Goal: Information Seeking & Learning: Learn about a topic

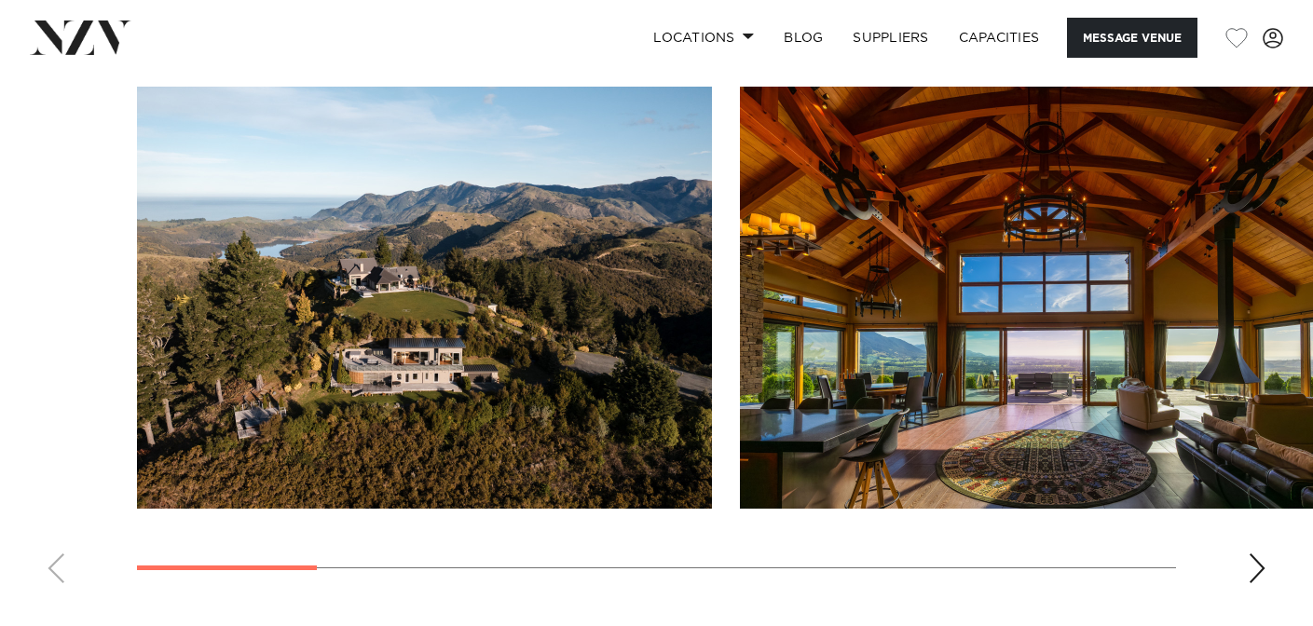
scroll to position [1706, 0]
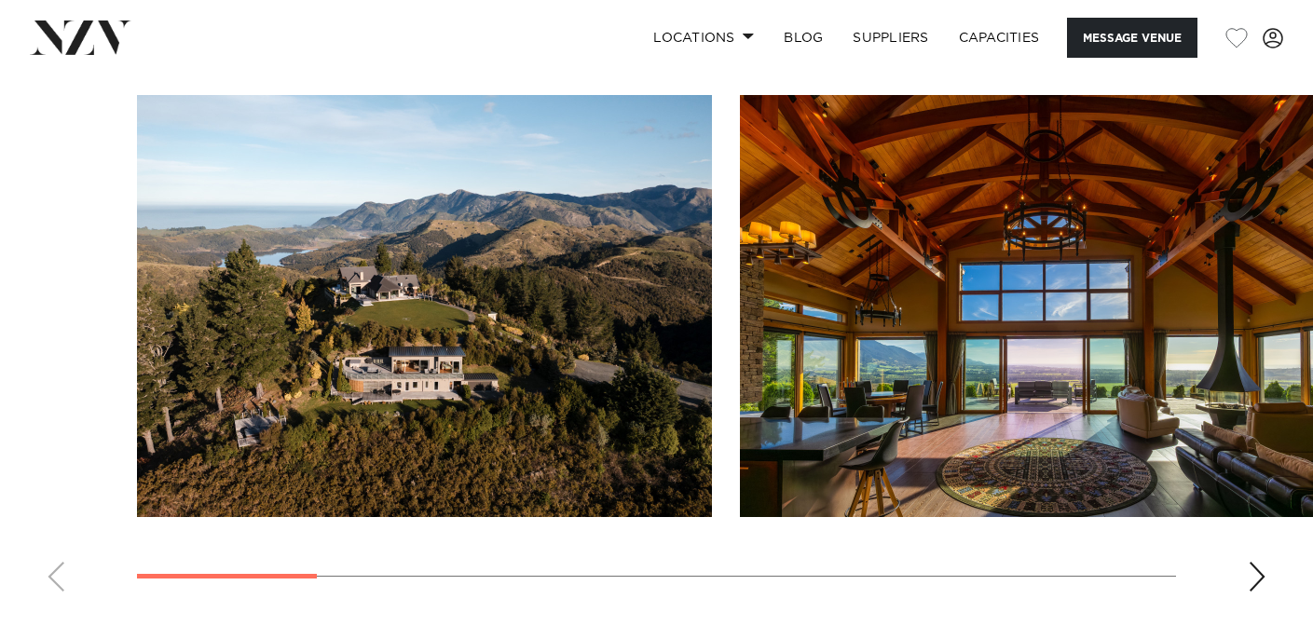
click at [1238, 550] on swiper-container at bounding box center [656, 351] width 1313 height 512
click at [1252, 562] on div "Next slide" at bounding box center [1257, 577] width 19 height 30
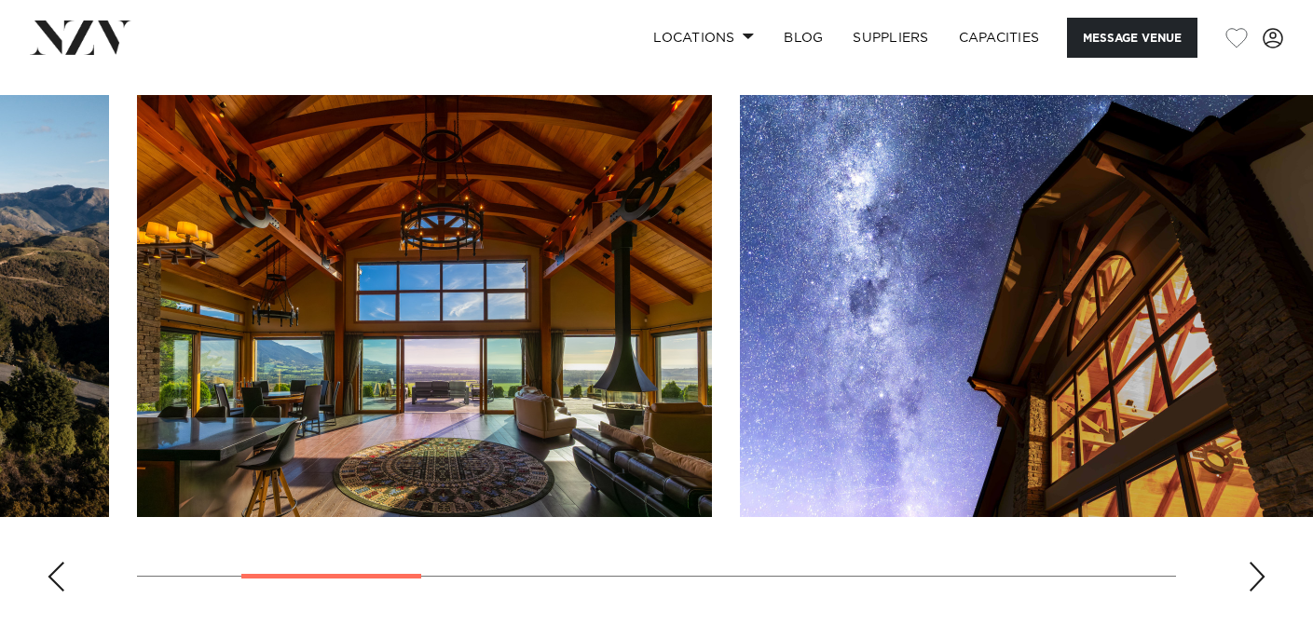
click at [1252, 562] on div "Next slide" at bounding box center [1257, 577] width 19 height 30
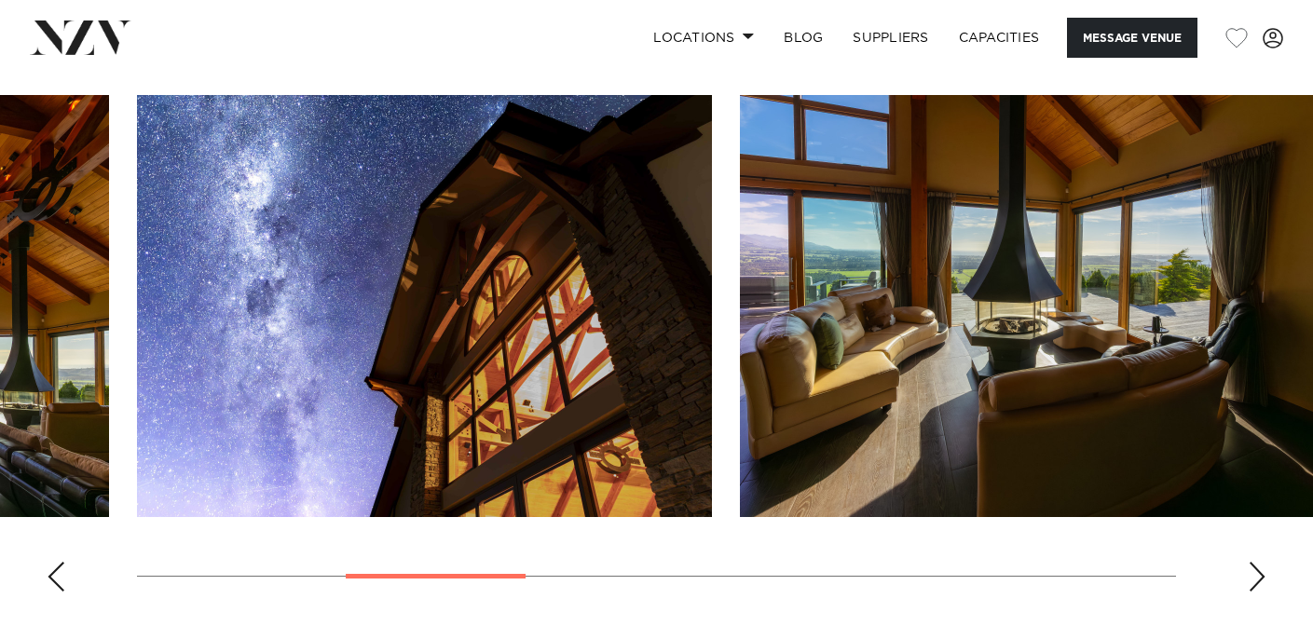
click at [1267, 556] on swiper-container at bounding box center [656, 351] width 1313 height 512
click at [1266, 562] on div "Next slide" at bounding box center [1257, 577] width 19 height 30
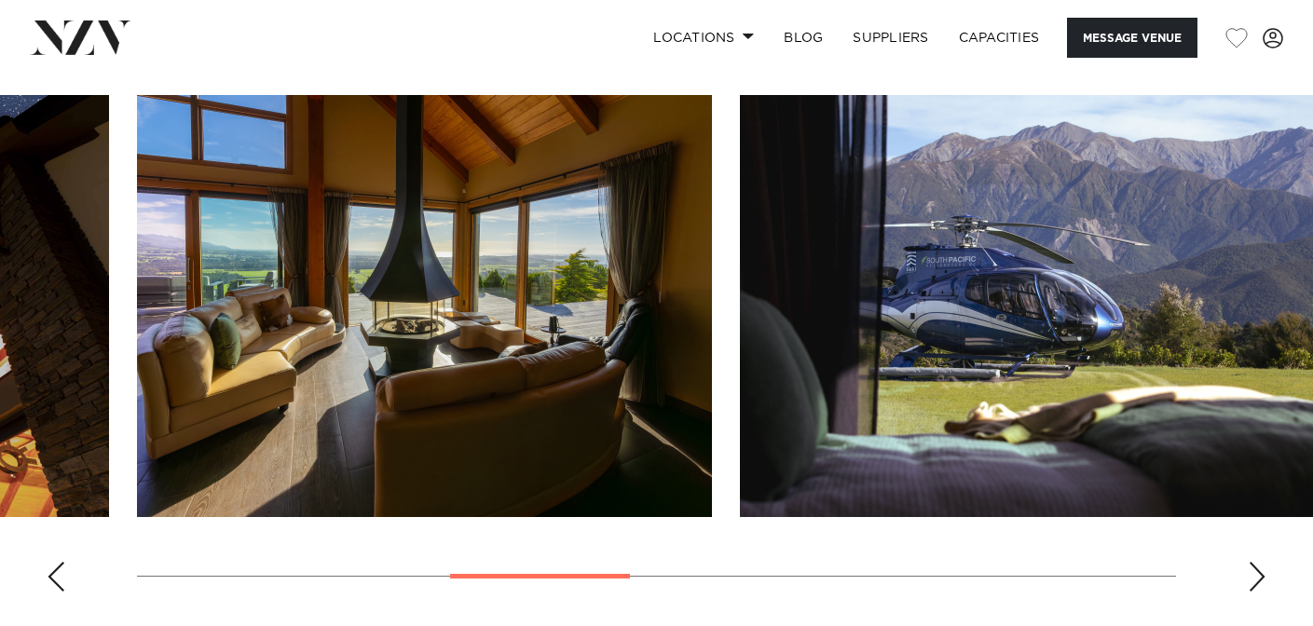
click at [1266, 562] on div "Next slide" at bounding box center [1257, 577] width 19 height 30
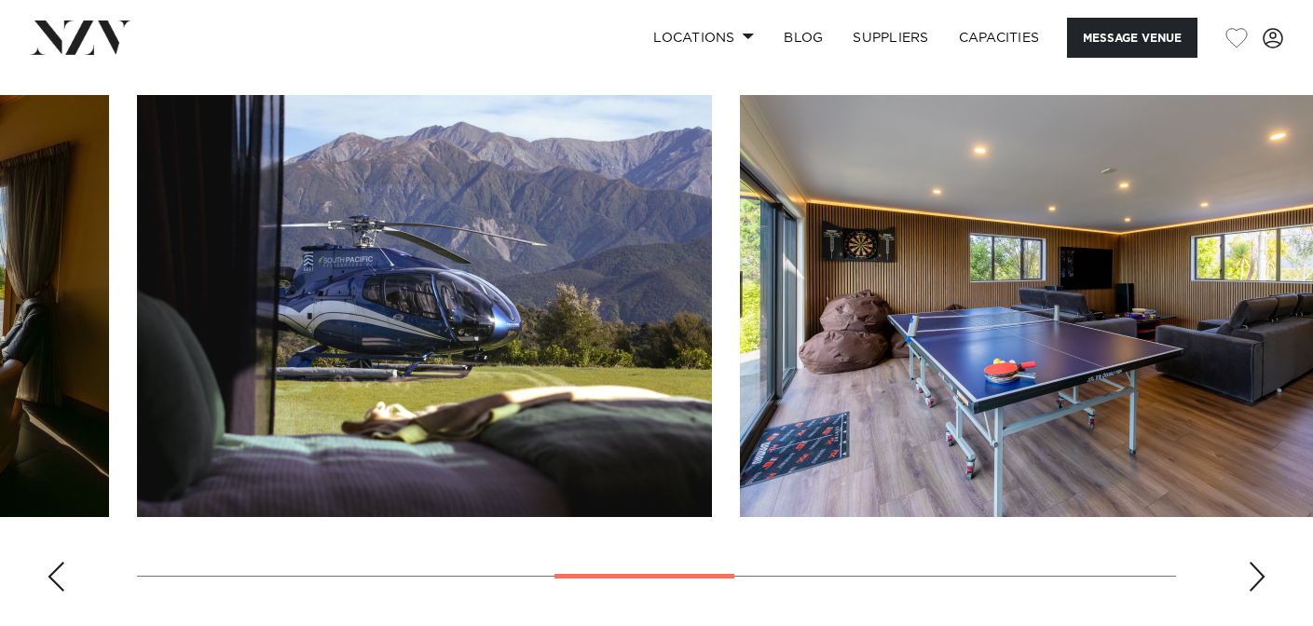
click at [1266, 562] on div "Next slide" at bounding box center [1257, 577] width 19 height 30
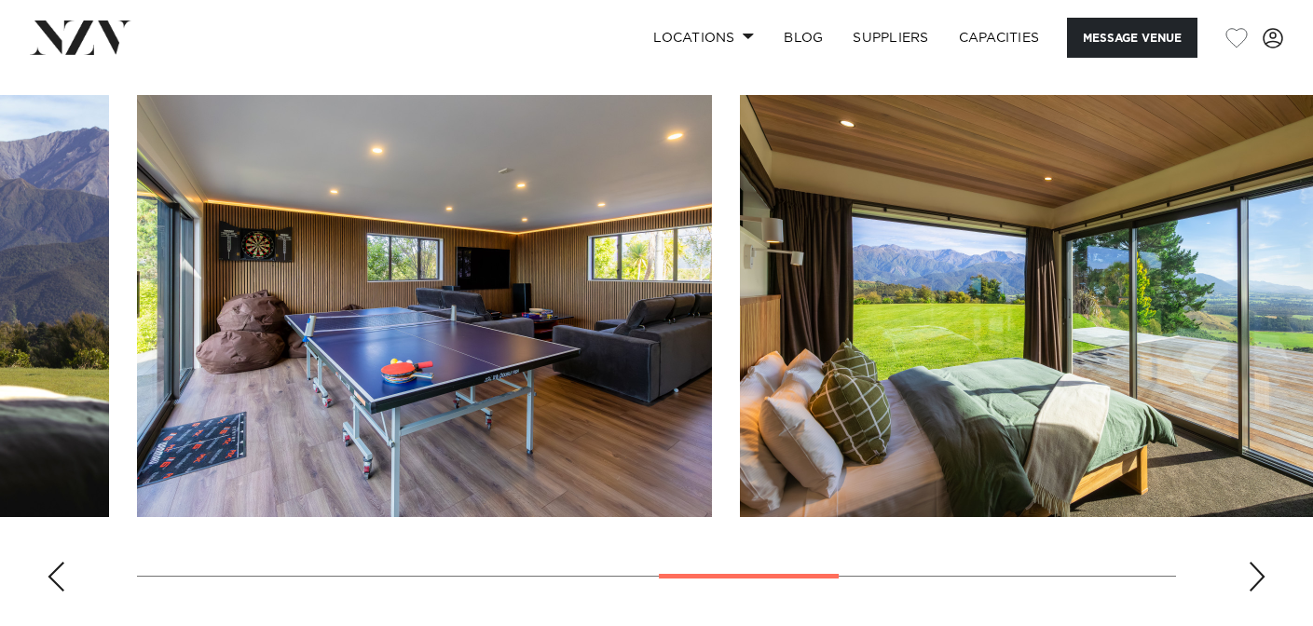
click at [1266, 562] on div "Next slide" at bounding box center [1257, 577] width 19 height 30
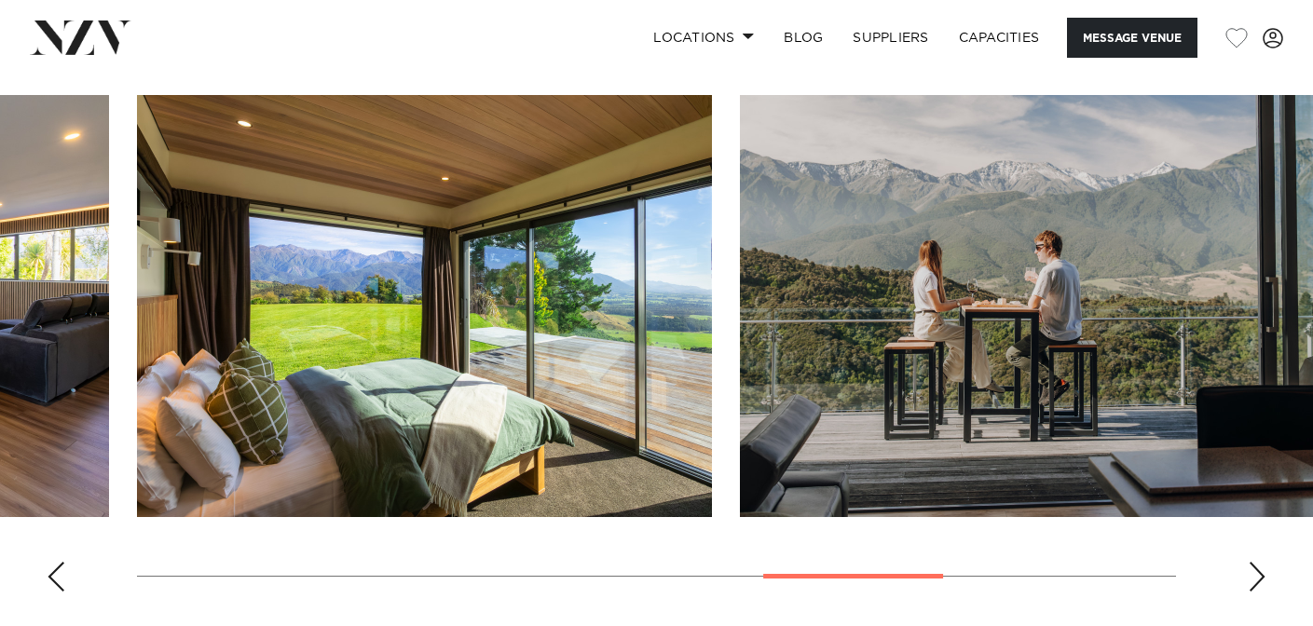
click at [1266, 562] on div "Next slide" at bounding box center [1257, 577] width 19 height 30
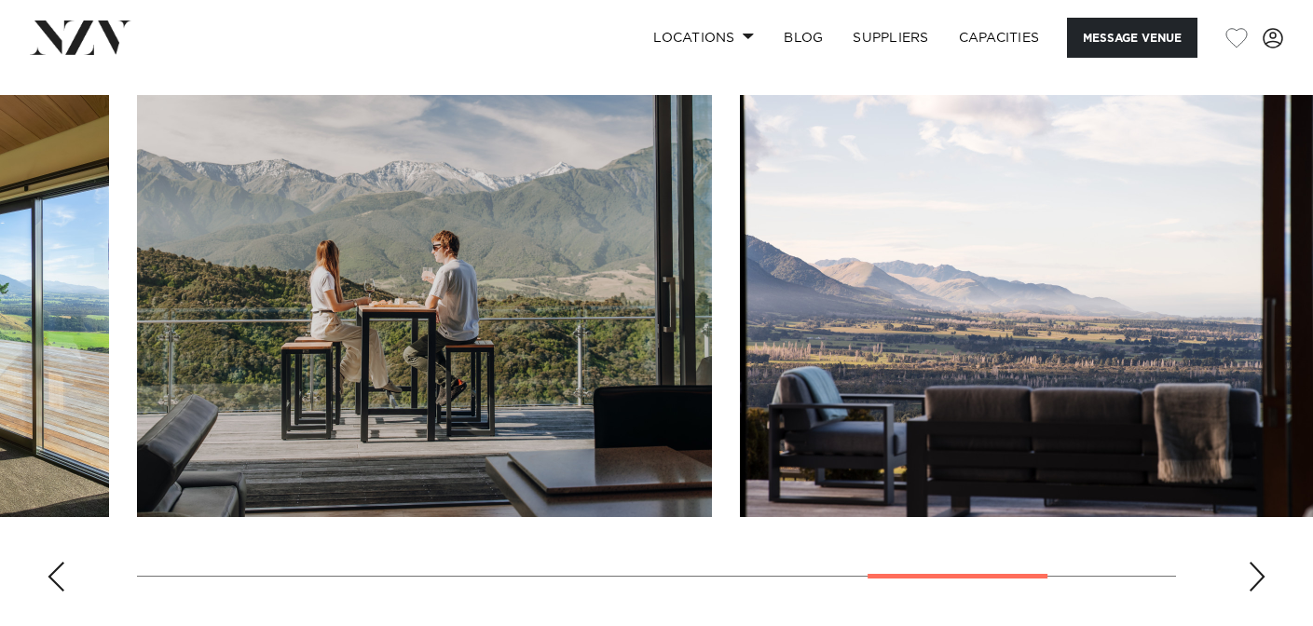
click at [1266, 562] on div "Next slide" at bounding box center [1257, 577] width 19 height 30
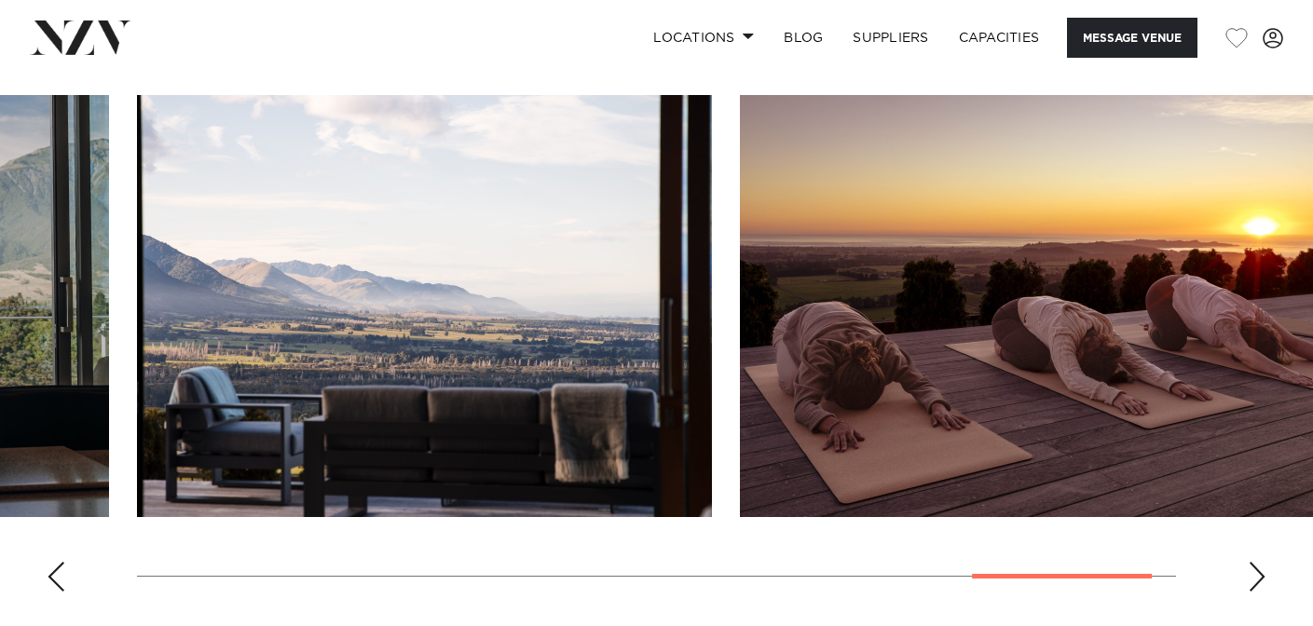
click at [1266, 562] on div "Next slide" at bounding box center [1257, 577] width 19 height 30
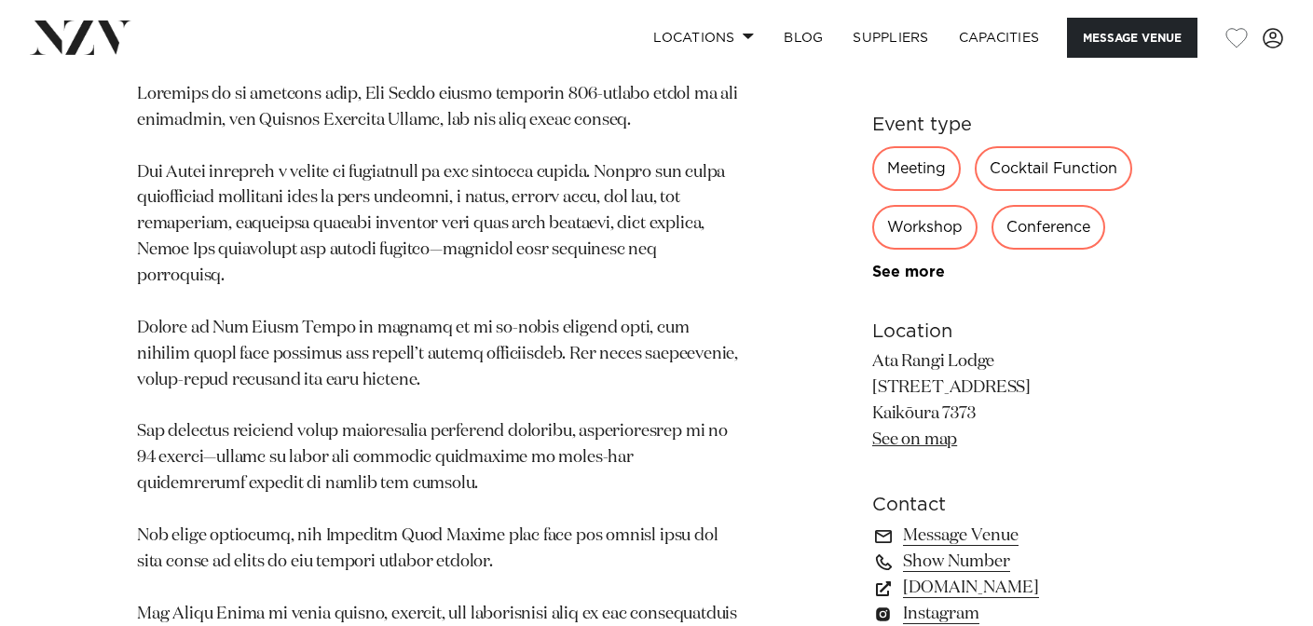
scroll to position [1022, 0]
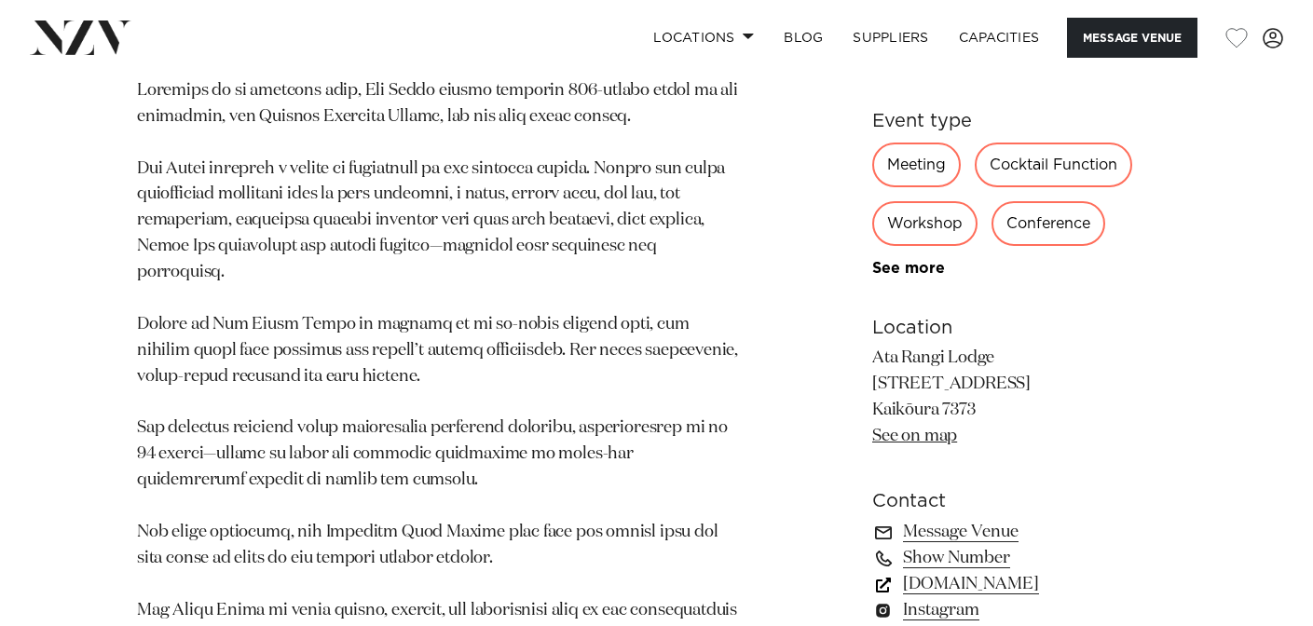
click at [994, 572] on link "[DOMAIN_NAME]" at bounding box center [1024, 585] width 304 height 26
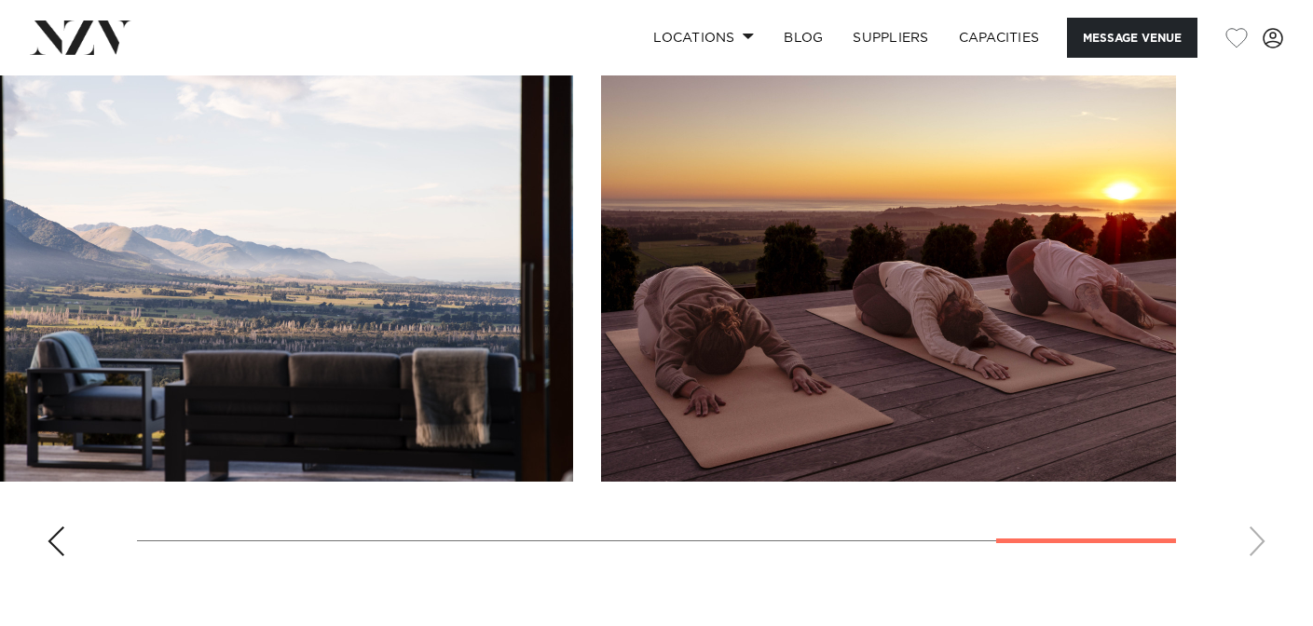
scroll to position [1735, 0]
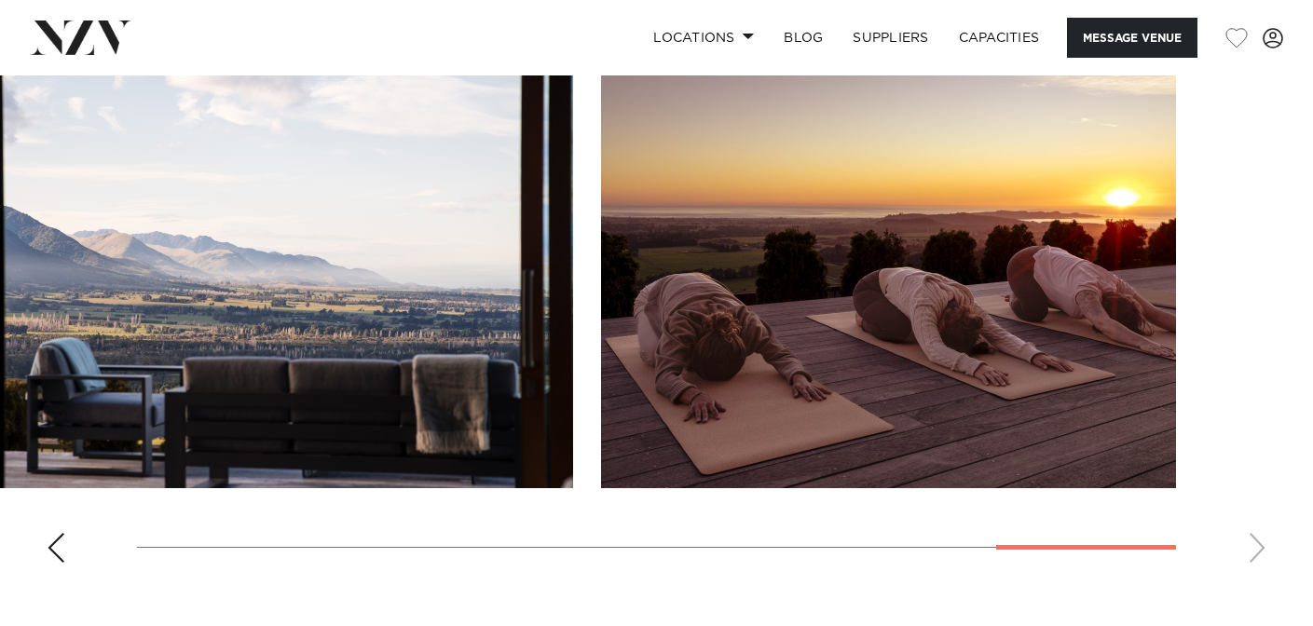
click at [51, 533] on div "Previous slide" at bounding box center [56, 548] width 19 height 30
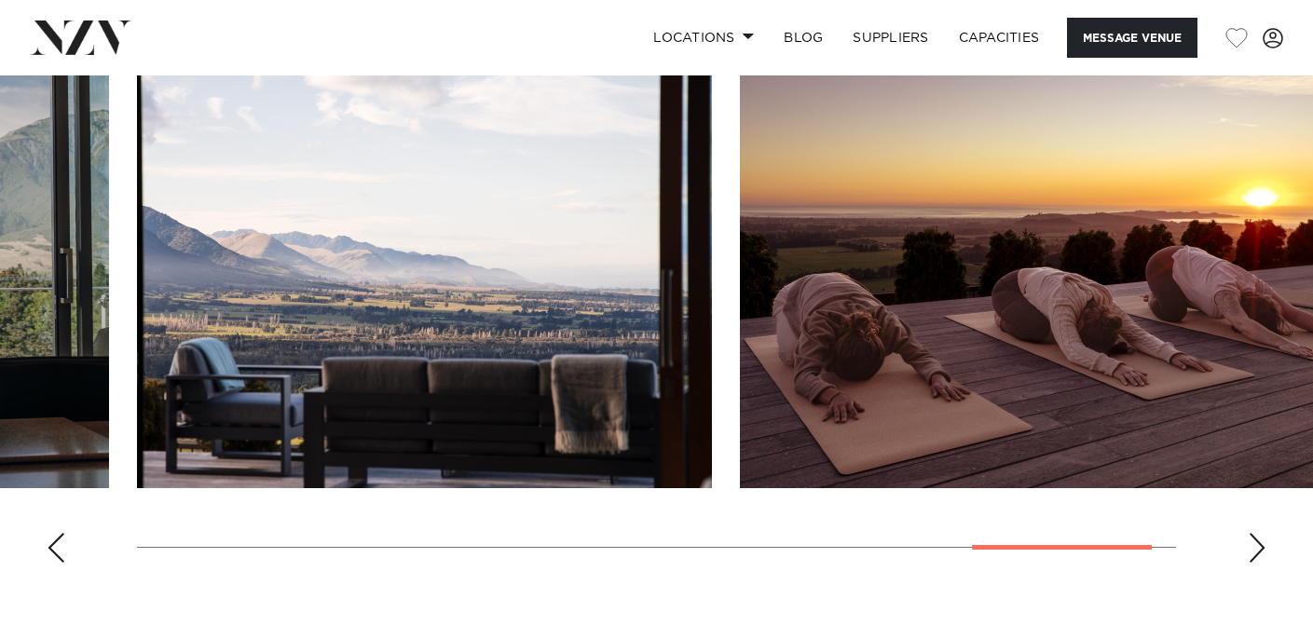
click at [51, 533] on div "Previous slide" at bounding box center [56, 548] width 19 height 30
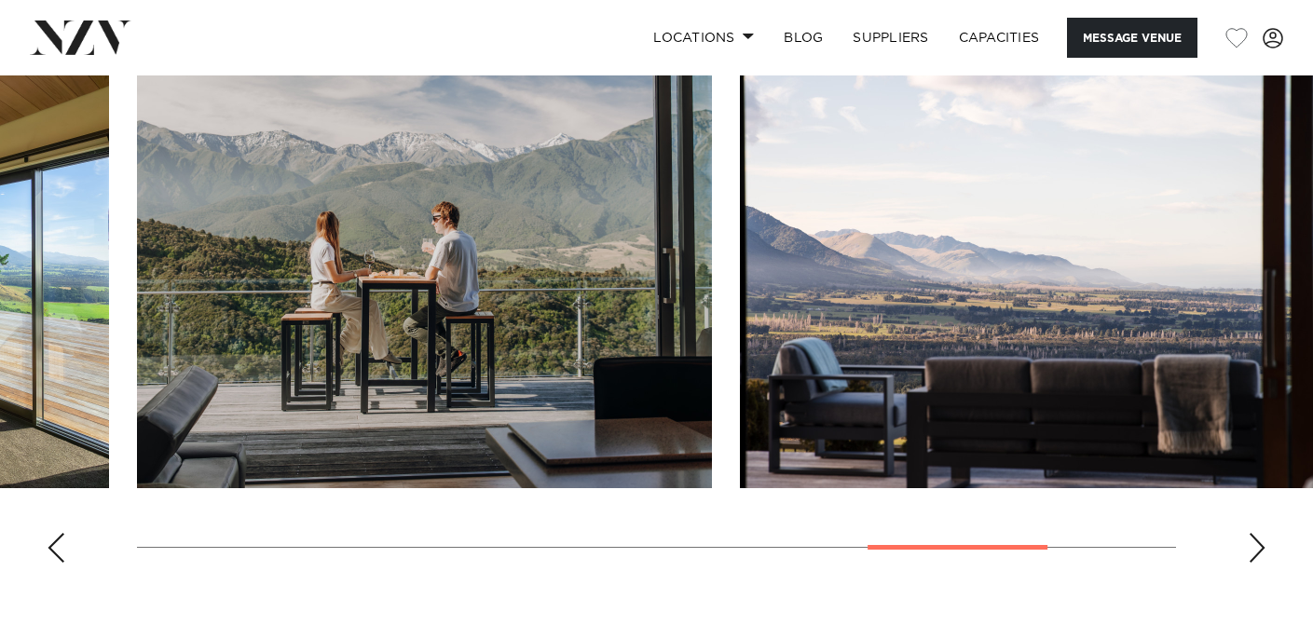
click at [51, 533] on div "Previous slide" at bounding box center [56, 548] width 19 height 30
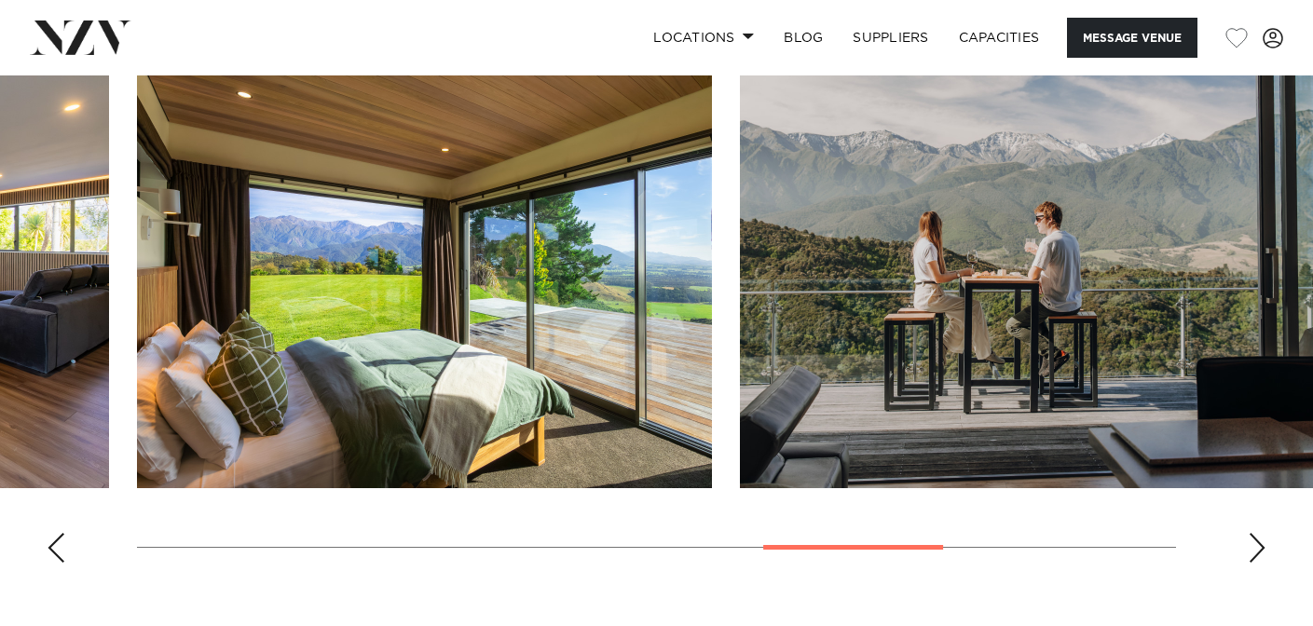
click at [51, 533] on div "Previous slide" at bounding box center [56, 548] width 19 height 30
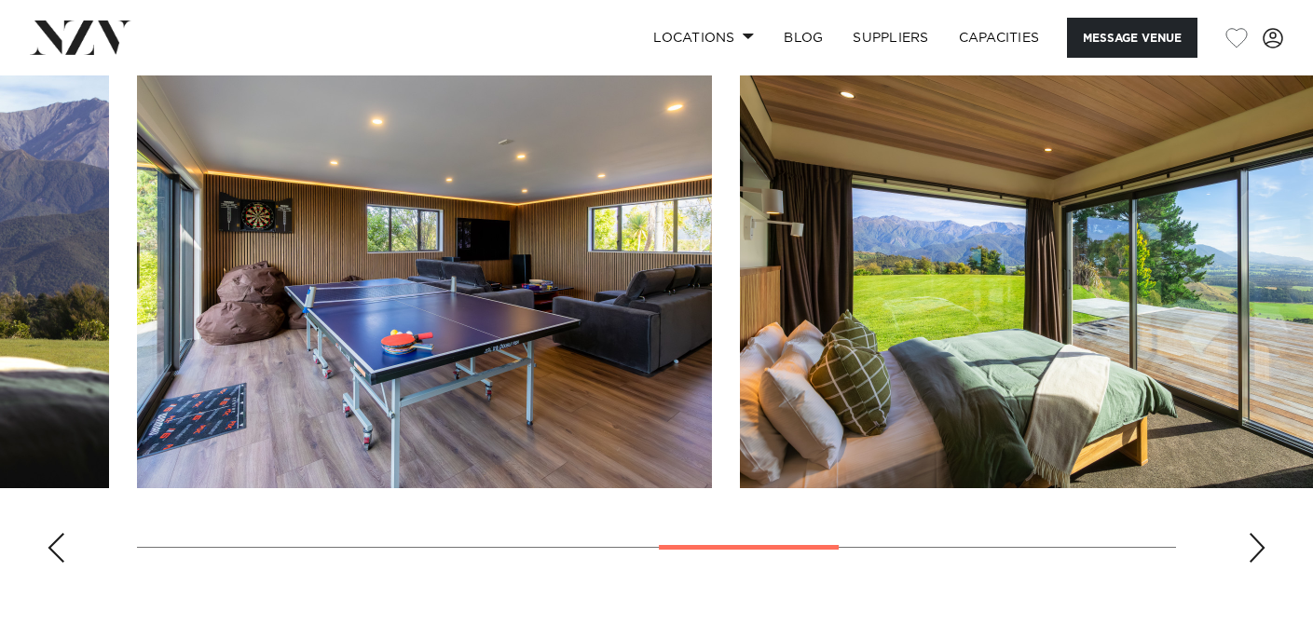
click at [51, 533] on div "Previous slide" at bounding box center [56, 548] width 19 height 30
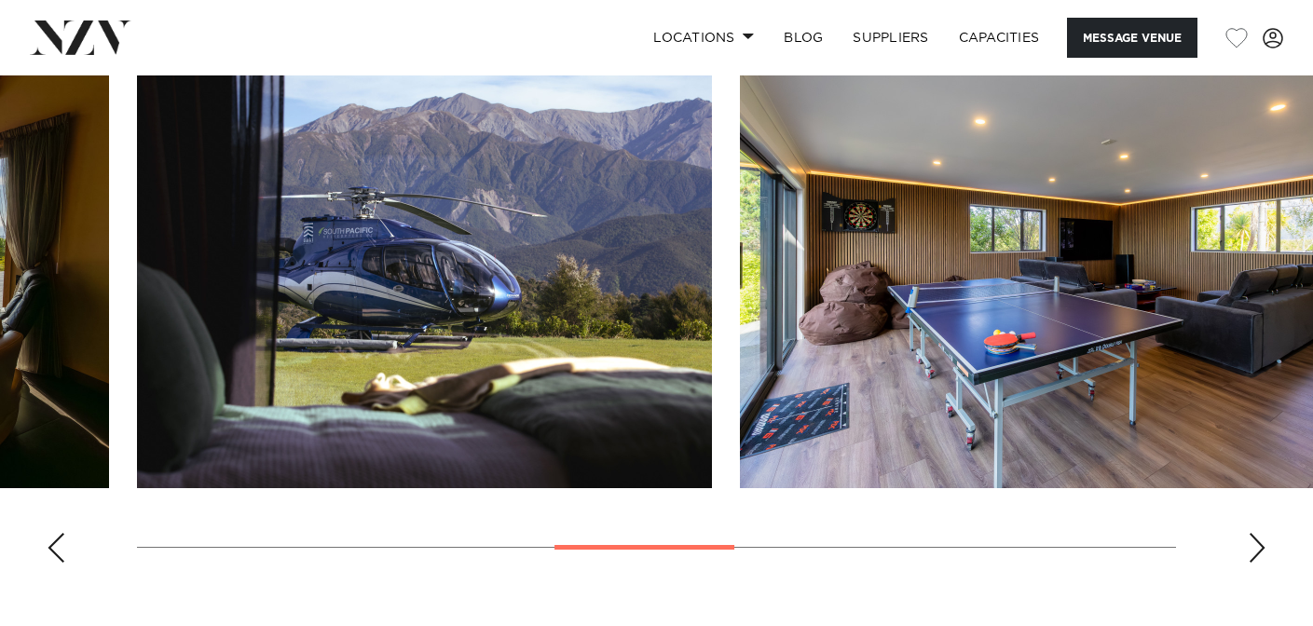
click at [51, 533] on div "Previous slide" at bounding box center [56, 548] width 19 height 30
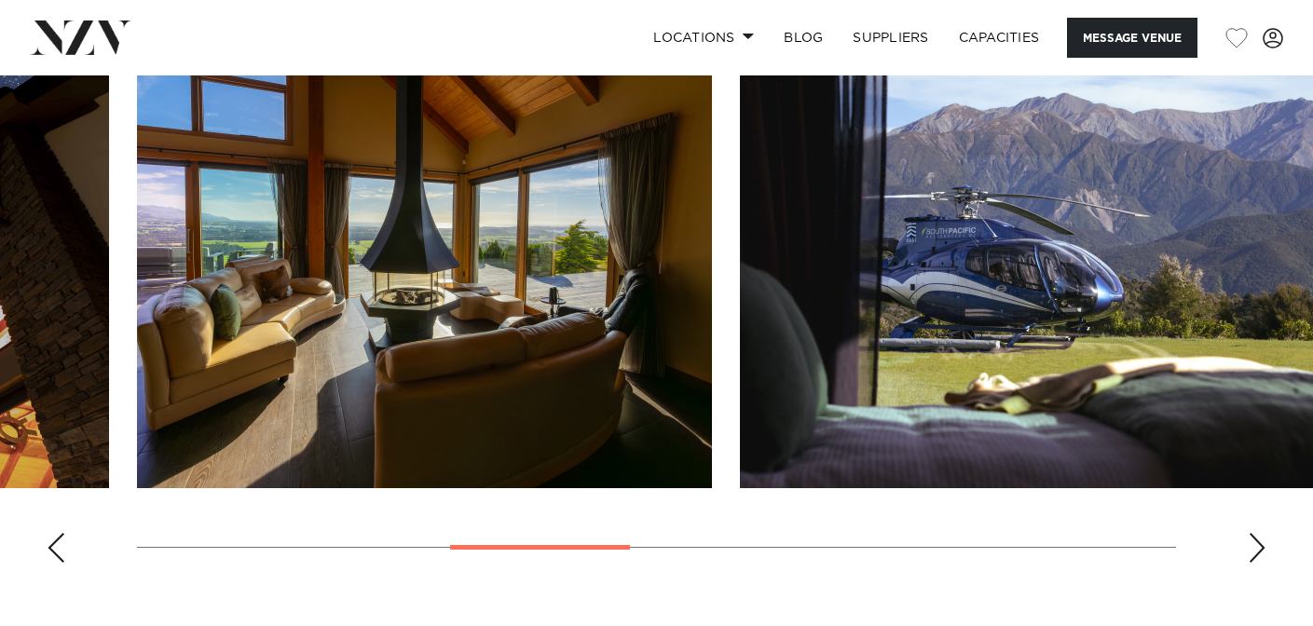
click at [51, 533] on div "Previous slide" at bounding box center [56, 548] width 19 height 30
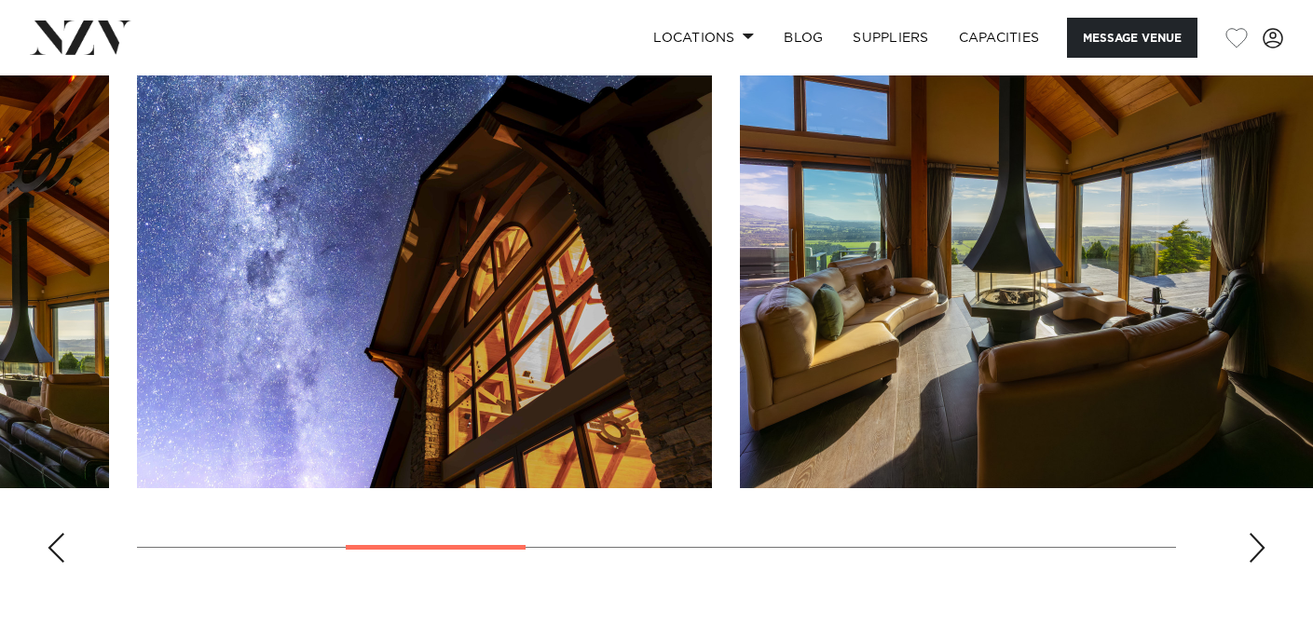
click at [51, 533] on div "Previous slide" at bounding box center [56, 548] width 19 height 30
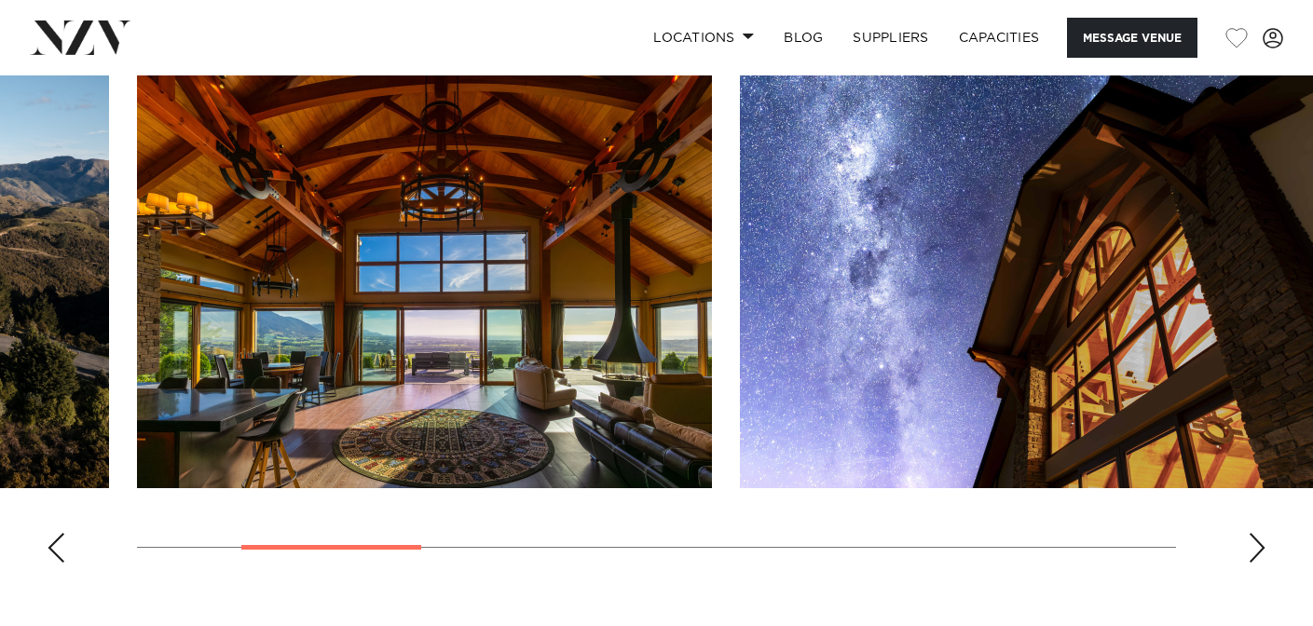
click at [51, 533] on div "Previous slide" at bounding box center [56, 548] width 19 height 30
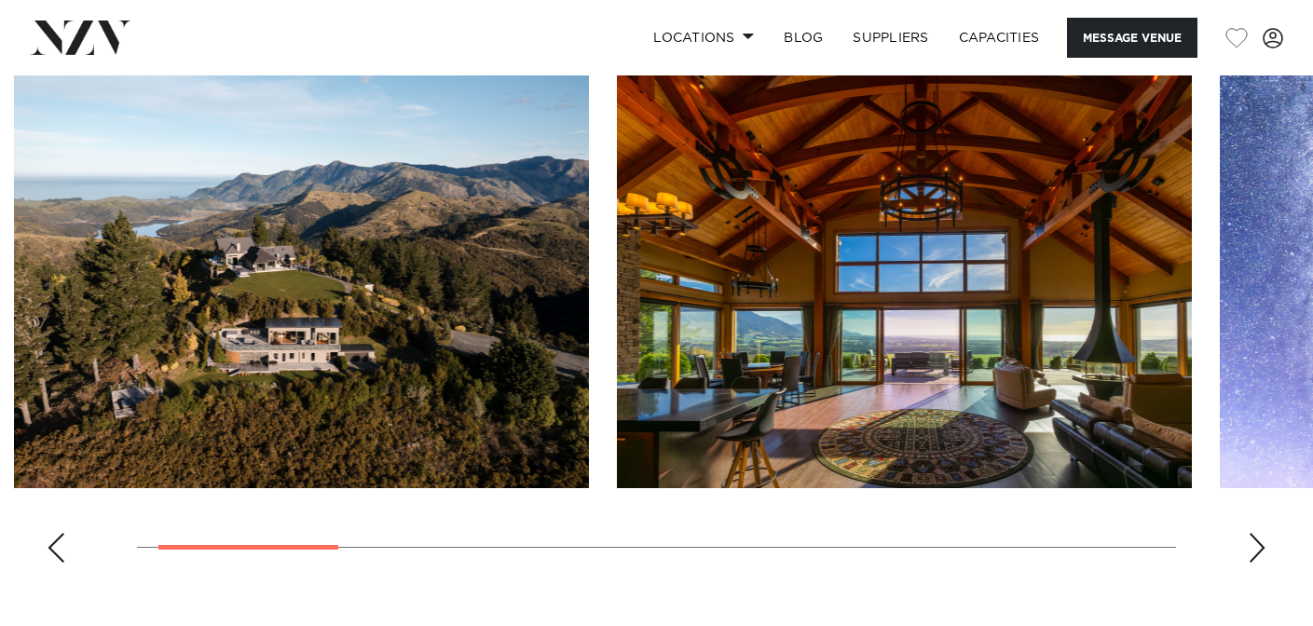
click at [896, 327] on img "2 / 10" at bounding box center [904, 277] width 575 height 422
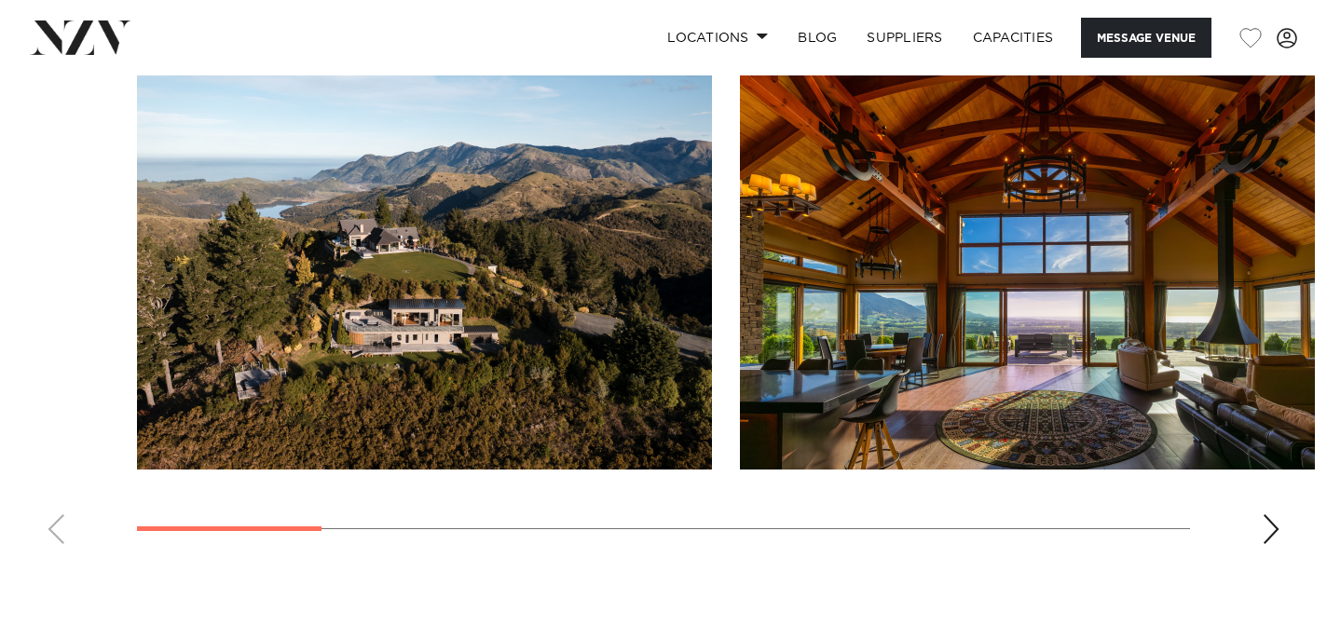
click at [1280, 534] on div "Next slide" at bounding box center [1271, 529] width 19 height 30
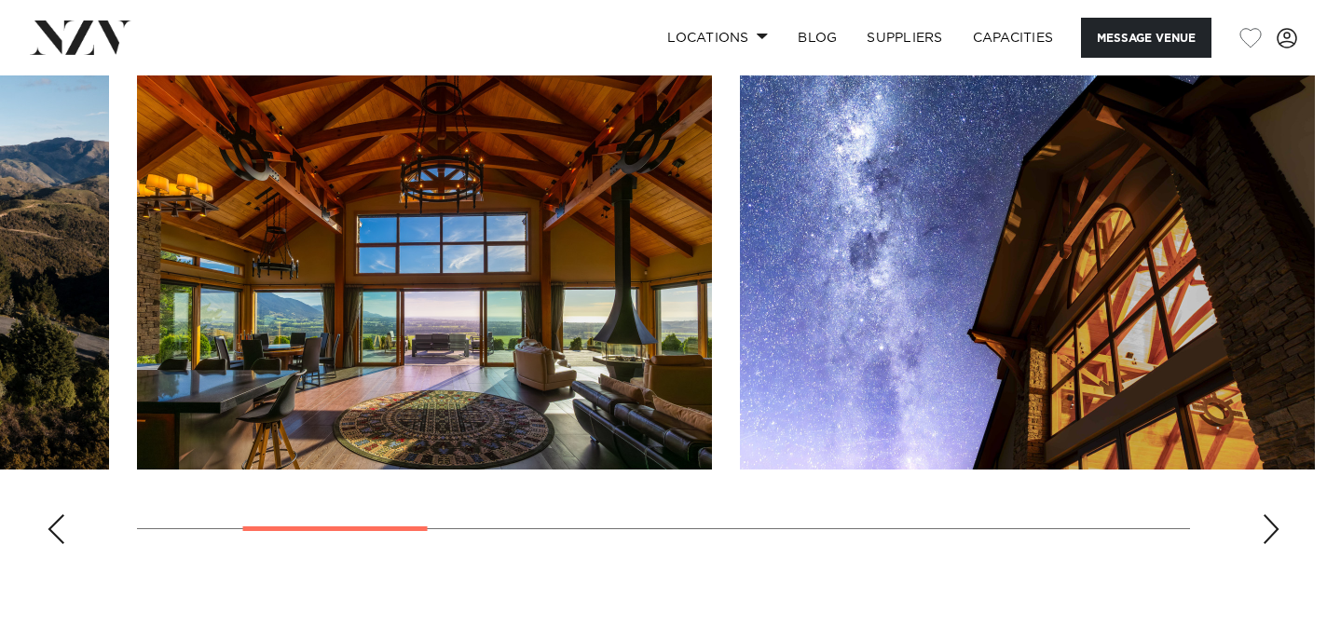
click at [1274, 527] on div "Next slide" at bounding box center [1271, 529] width 19 height 30
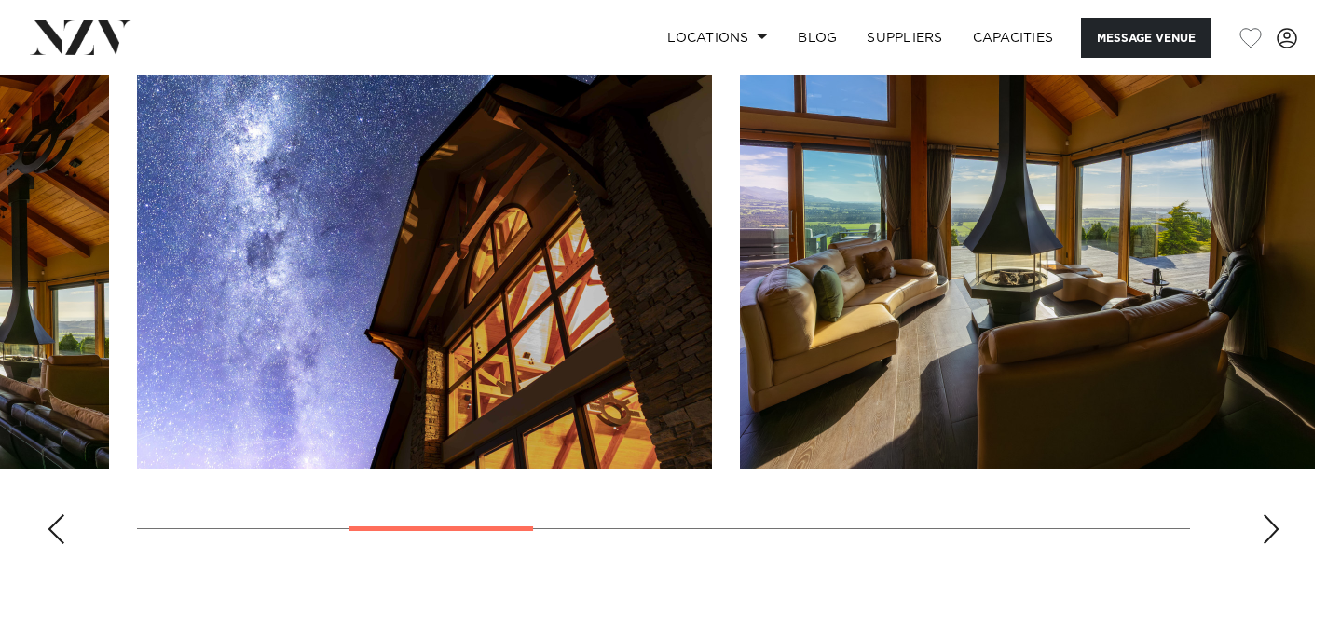
click at [1274, 527] on div "Next slide" at bounding box center [1271, 529] width 19 height 30
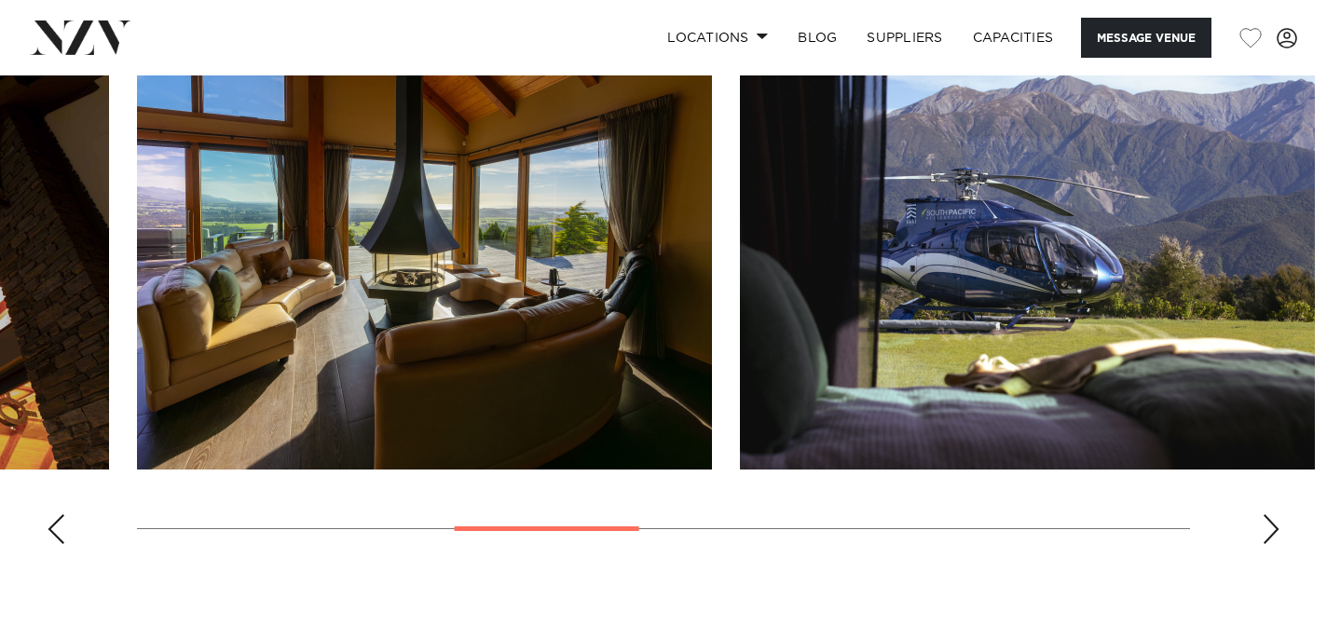
click at [1274, 527] on div "Next slide" at bounding box center [1271, 529] width 19 height 30
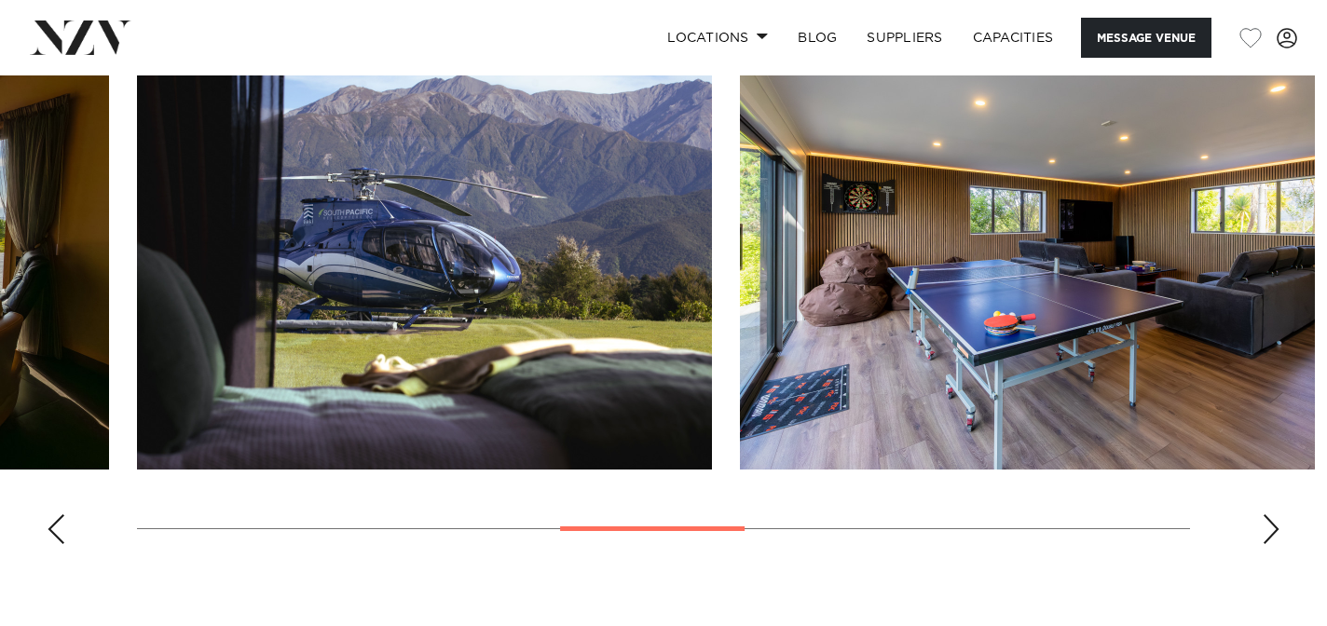
click at [1274, 527] on div "Next slide" at bounding box center [1271, 529] width 19 height 30
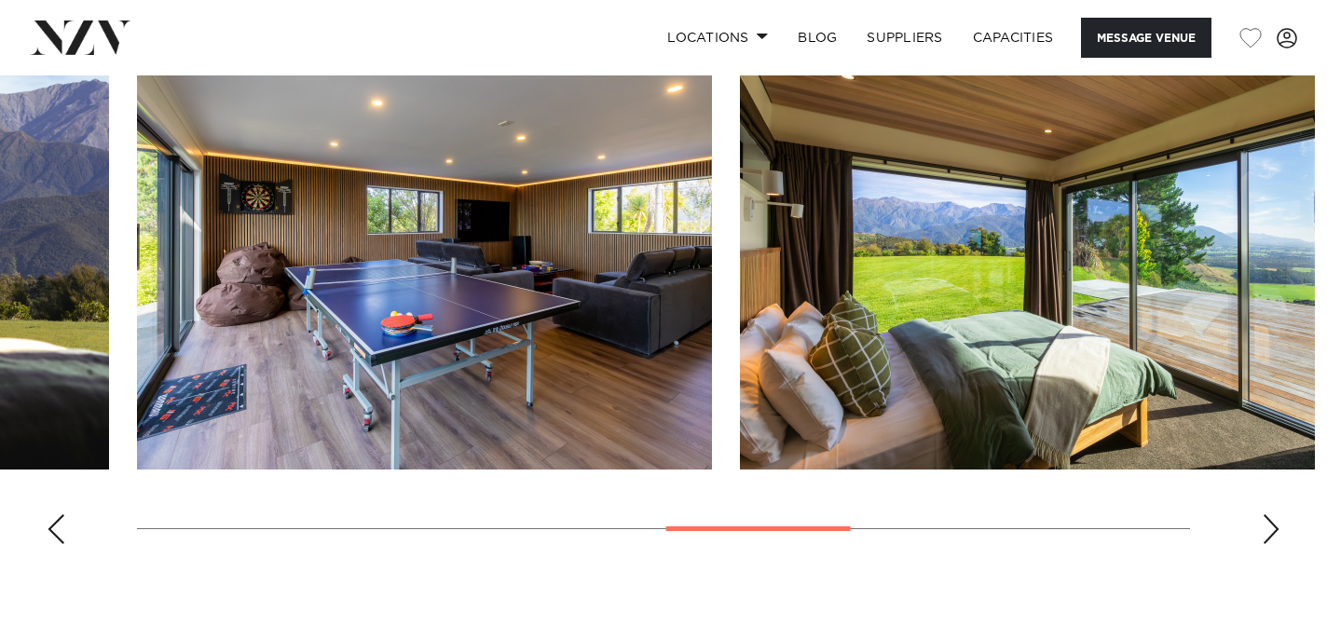
click at [1274, 527] on div "Next slide" at bounding box center [1271, 529] width 19 height 30
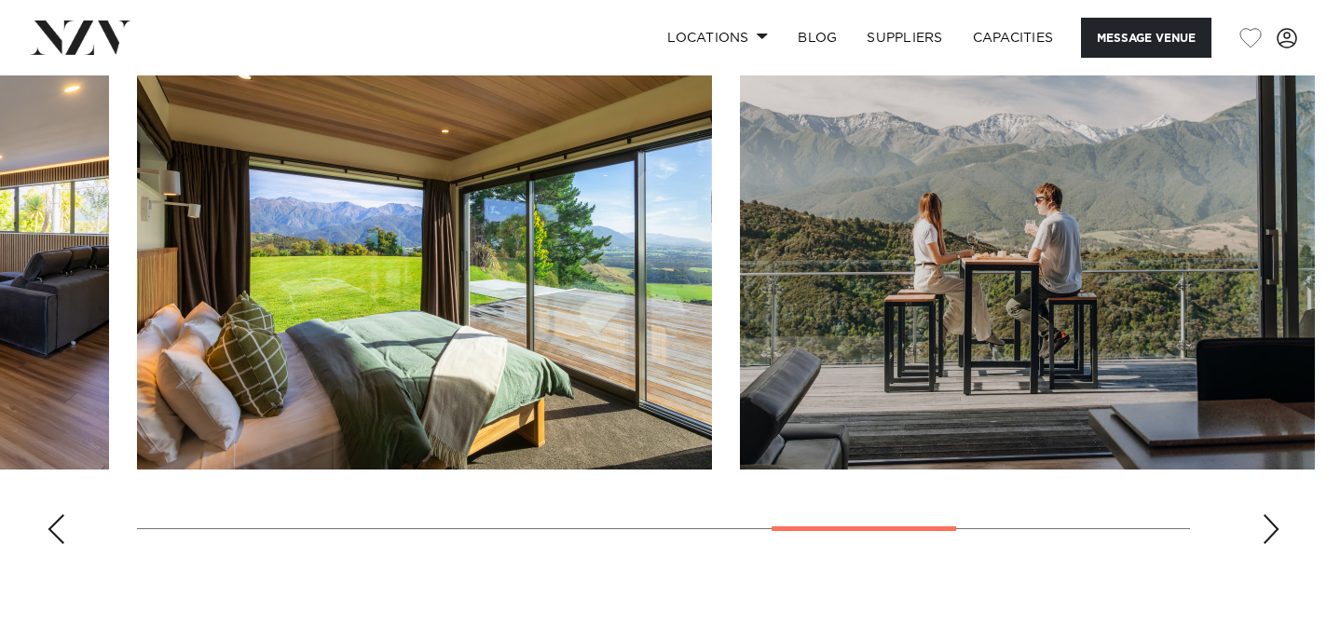
click at [1274, 527] on div "Next slide" at bounding box center [1271, 529] width 19 height 30
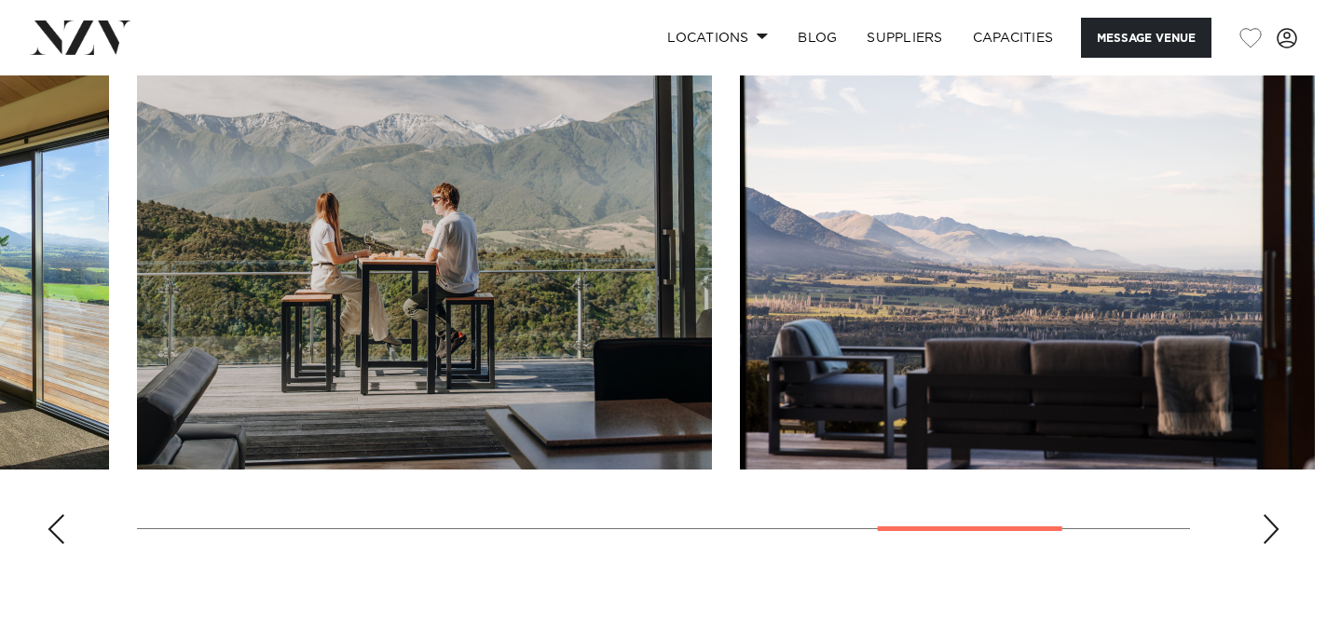
click at [1274, 527] on div "Next slide" at bounding box center [1271, 529] width 19 height 30
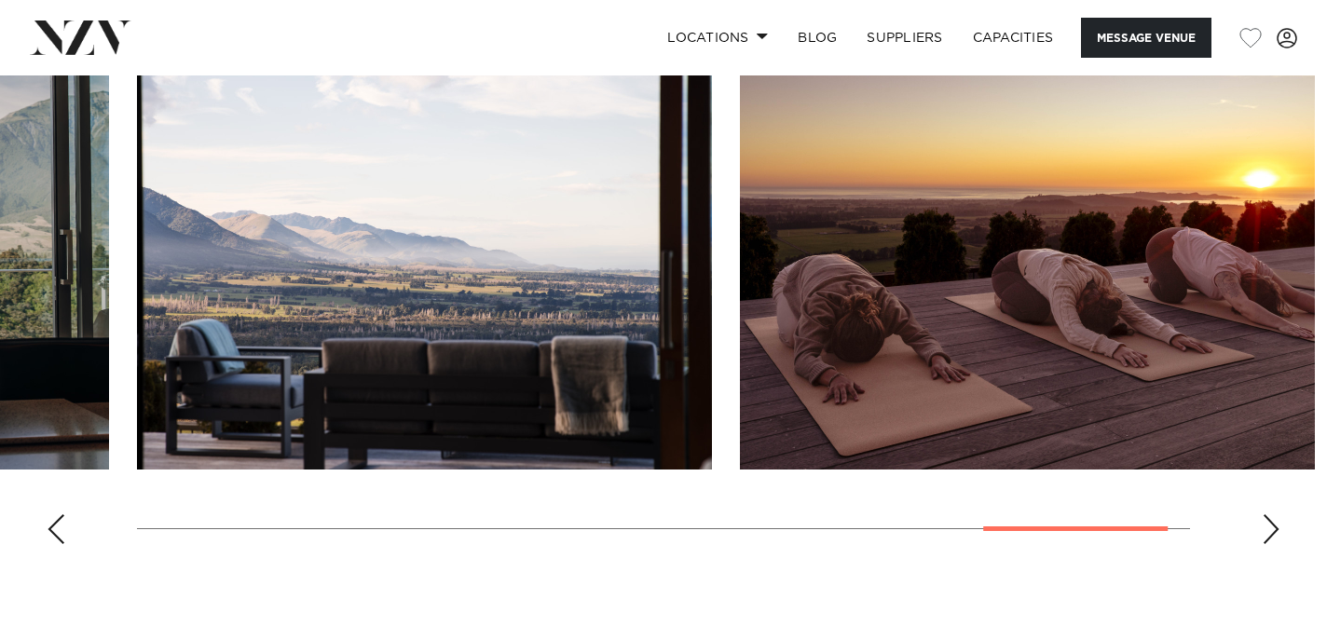
click at [57, 527] on div "Previous slide" at bounding box center [56, 529] width 19 height 30
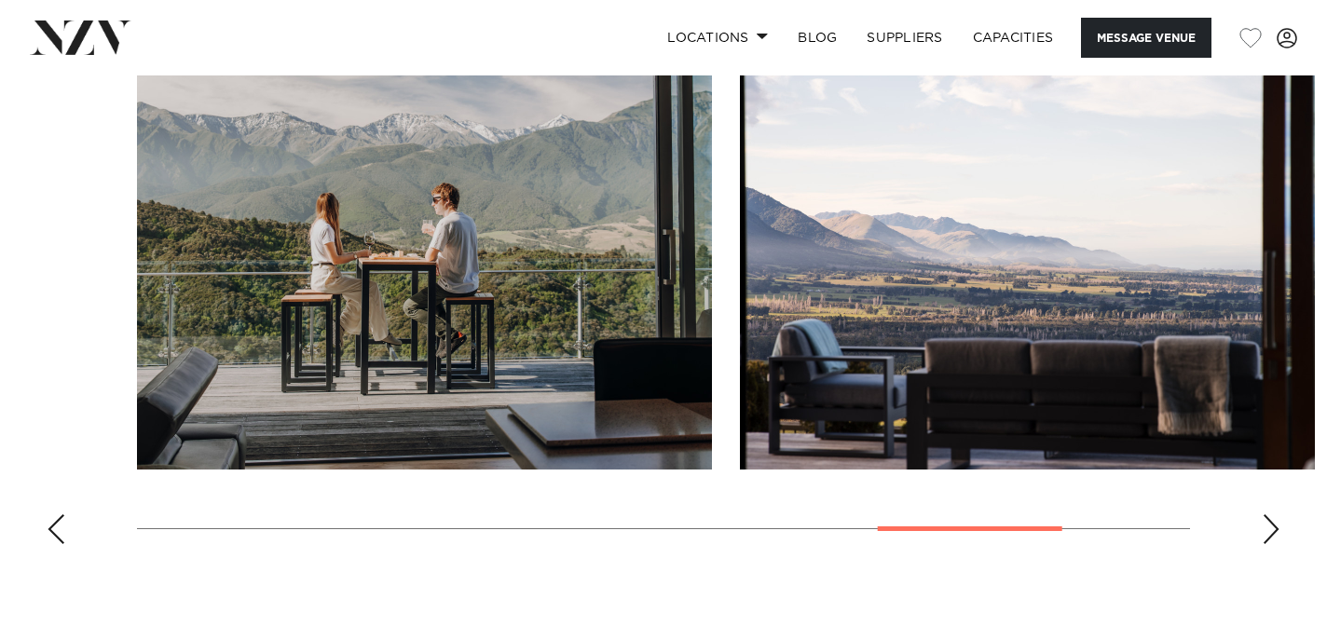
click at [57, 527] on div "Previous slide" at bounding box center [56, 529] width 19 height 30
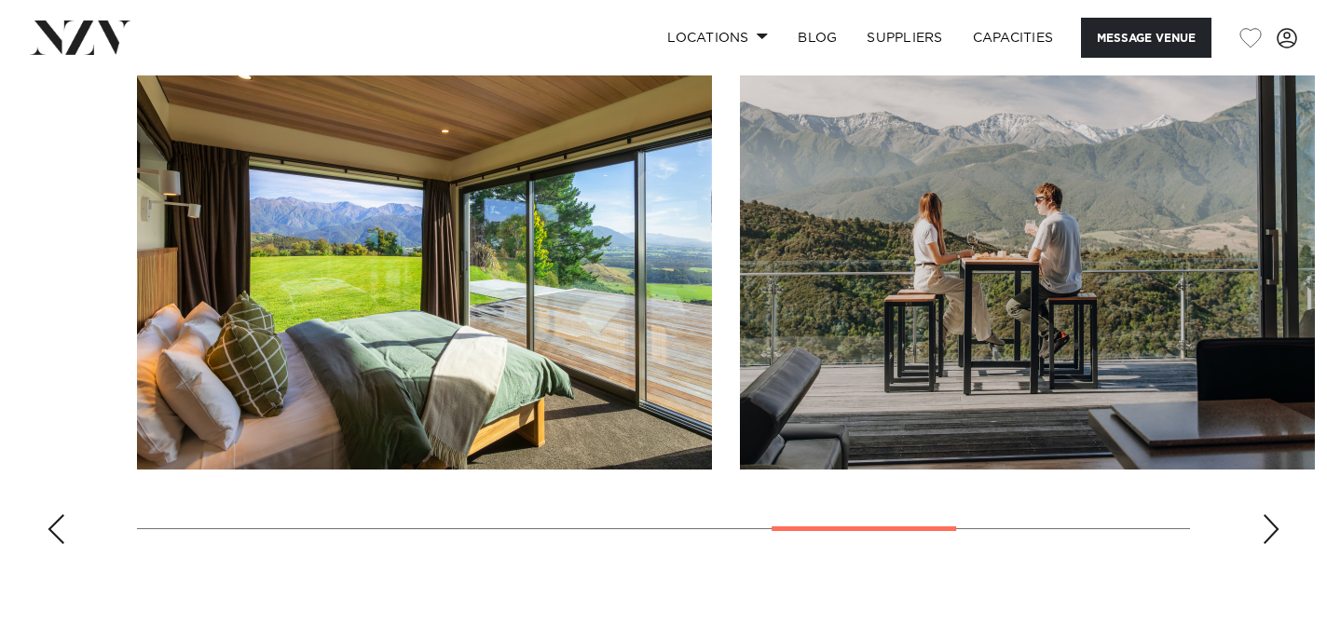
click at [57, 527] on div "Previous slide" at bounding box center [56, 529] width 19 height 30
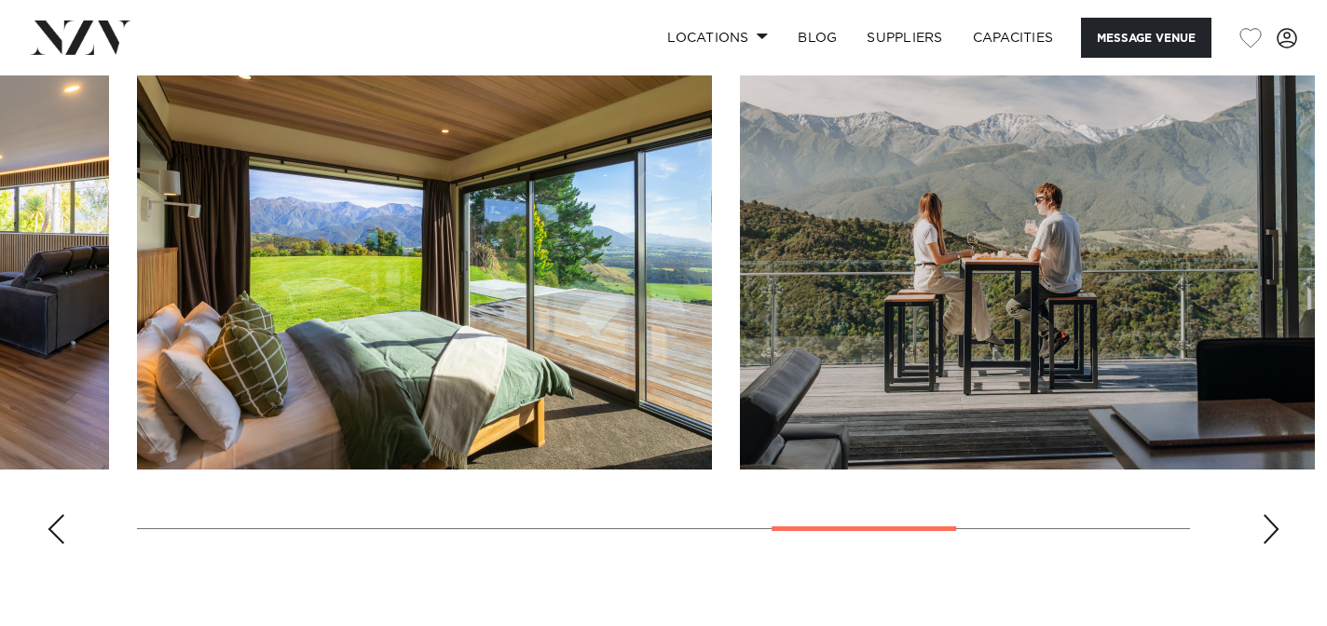
click at [57, 527] on div "Previous slide" at bounding box center [56, 529] width 19 height 30
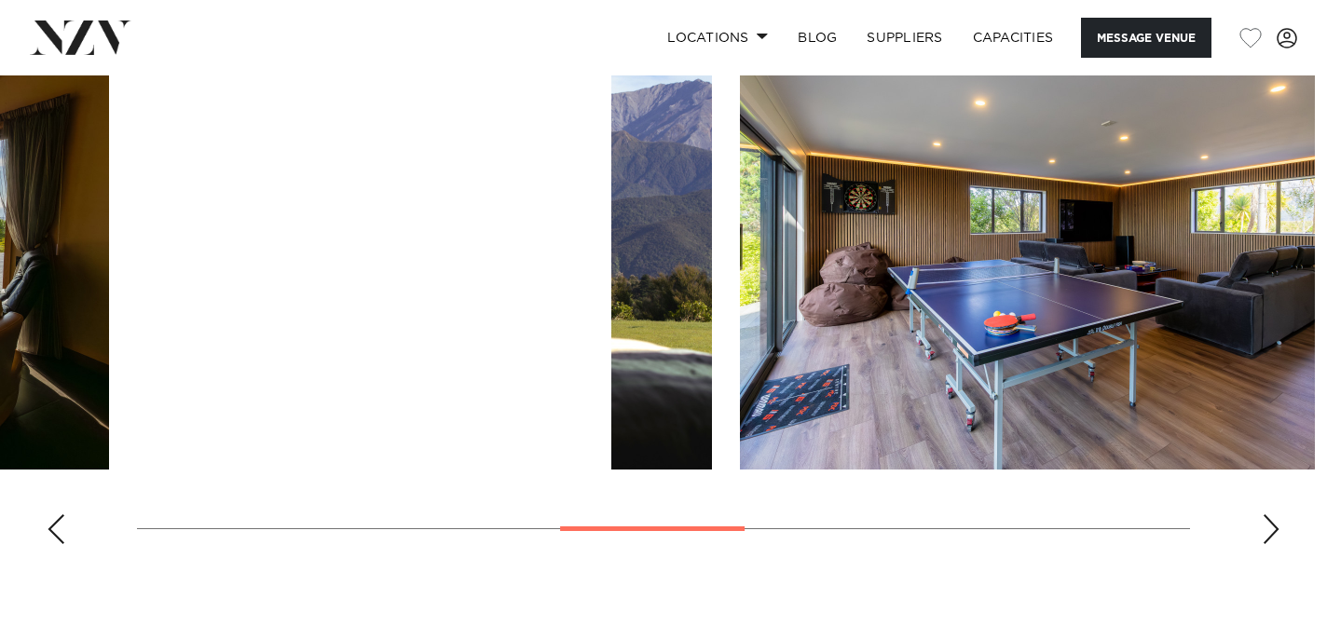
click at [57, 527] on div "Previous slide" at bounding box center [56, 529] width 19 height 30
